Goal: Find specific page/section: Find specific page/section

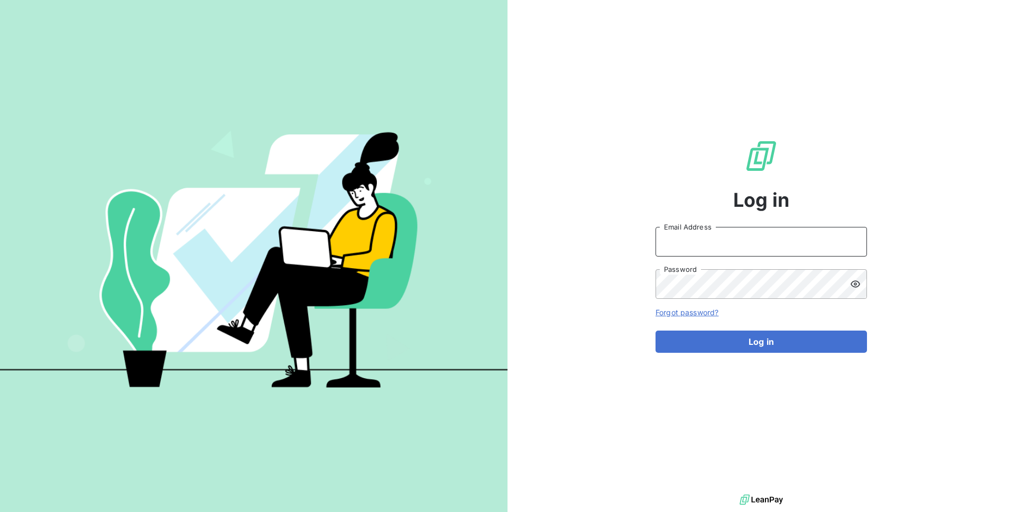
click at [678, 242] on input "Email Address" at bounding box center [760, 242] width 211 height 30
type input "admin@kiloutou"
click at [655, 330] on button "Log in" at bounding box center [760, 341] width 211 height 22
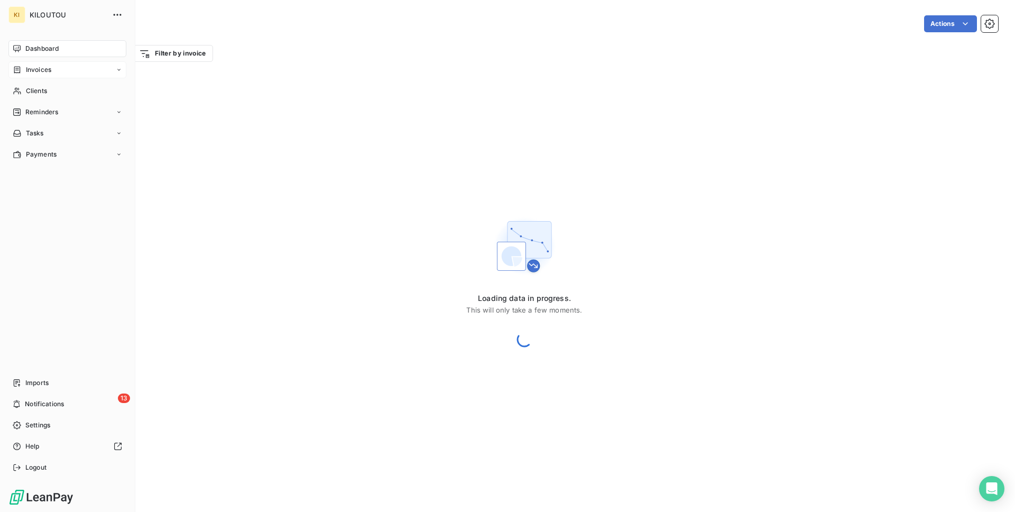
click at [45, 70] on span "Invoices" at bounding box center [38, 70] width 25 height 10
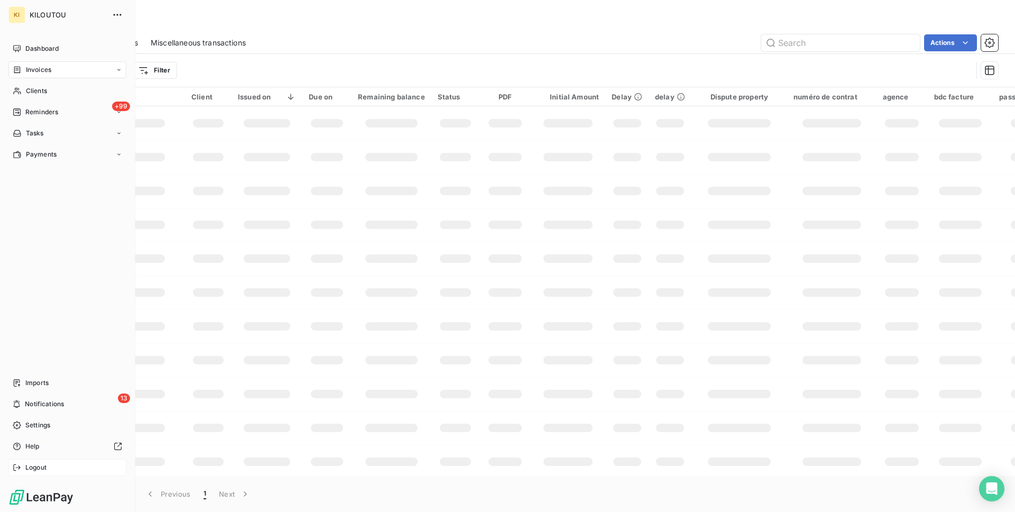
click at [36, 467] on span "Logout" at bounding box center [35, 467] width 21 height 10
